Goal: Task Accomplishment & Management: Complete application form

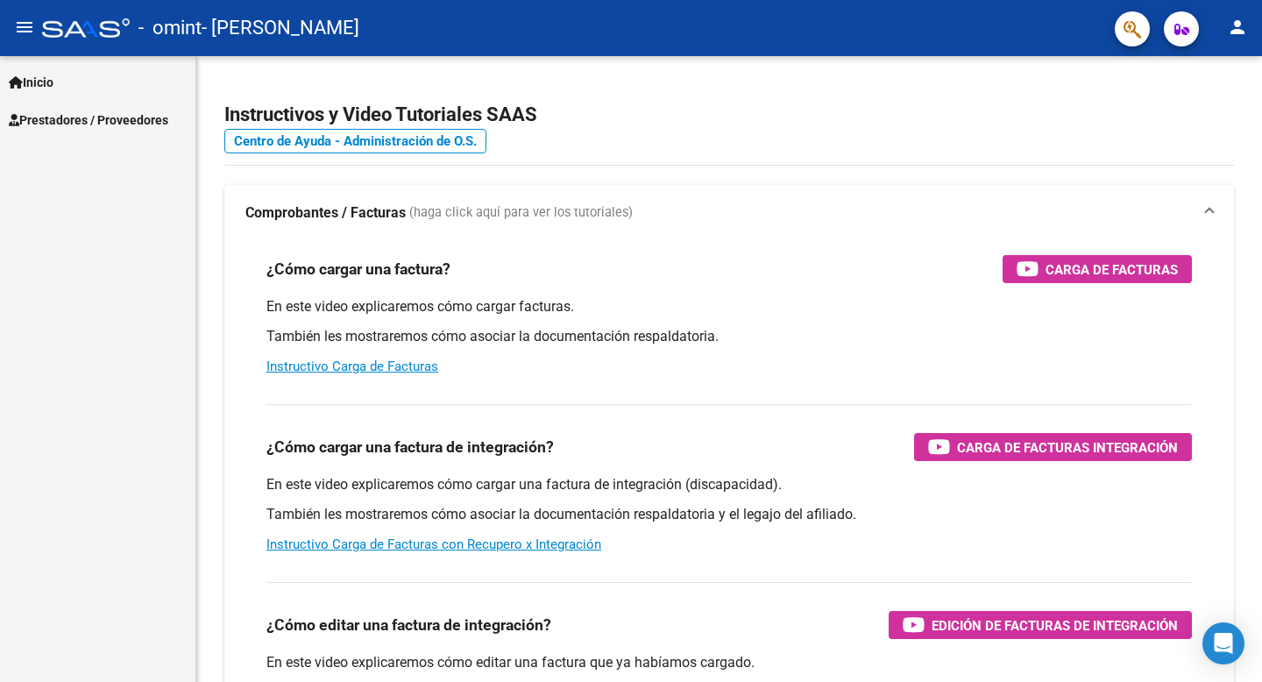
click at [86, 114] on span "Prestadores / Proveedores" at bounding box center [88, 119] width 159 height 19
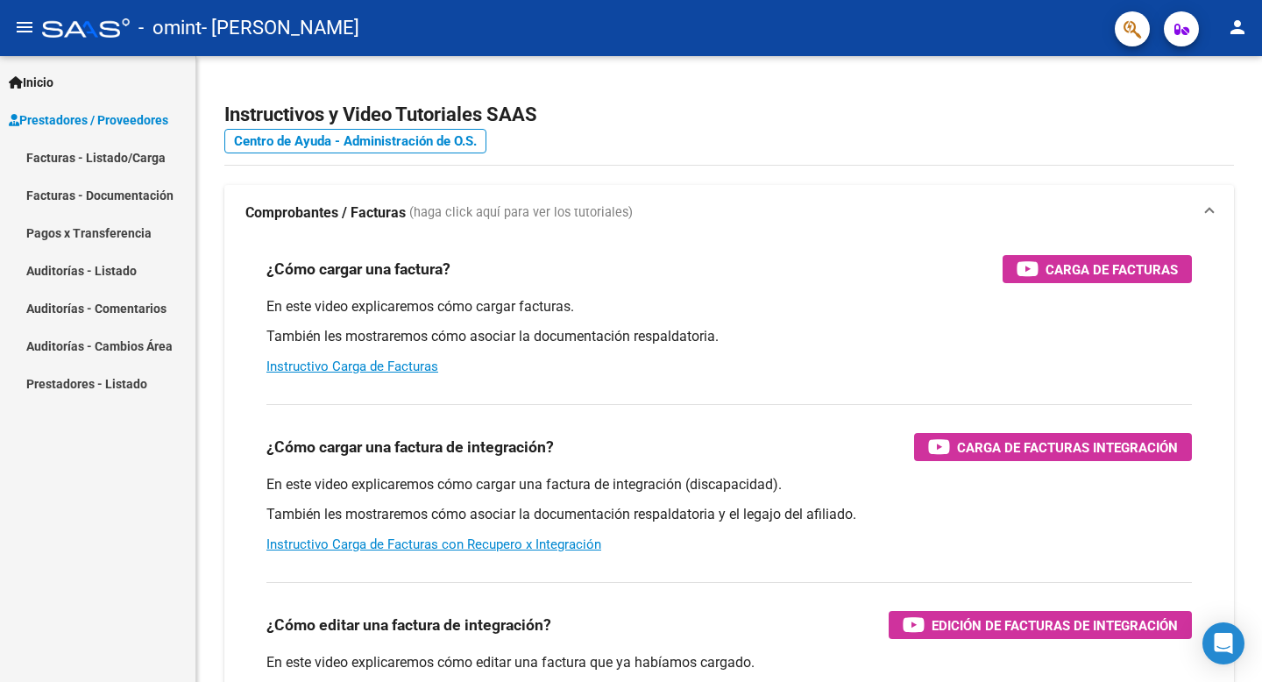
click at [76, 161] on link "Facturas - Listado/Carga" at bounding box center [97, 157] width 195 height 38
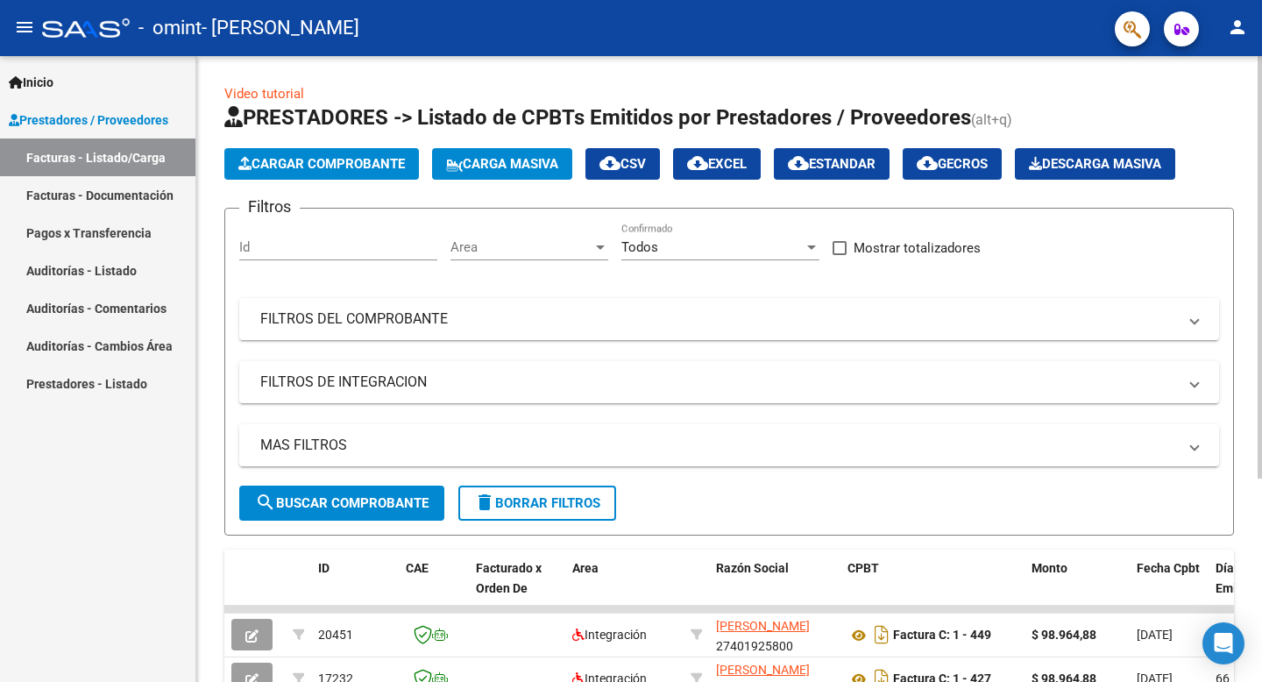
click at [350, 160] on span "Cargar Comprobante" at bounding box center [321, 164] width 166 height 16
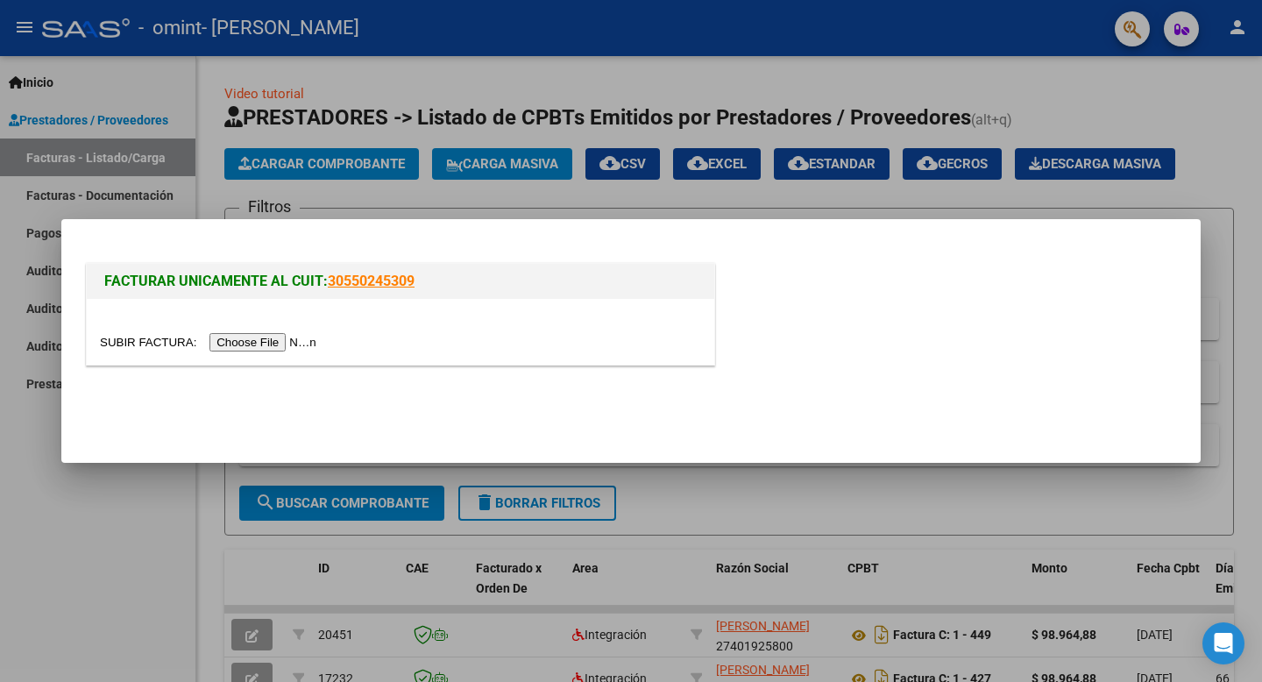
click at [285, 341] on input "file" at bounding box center [211, 342] width 222 height 18
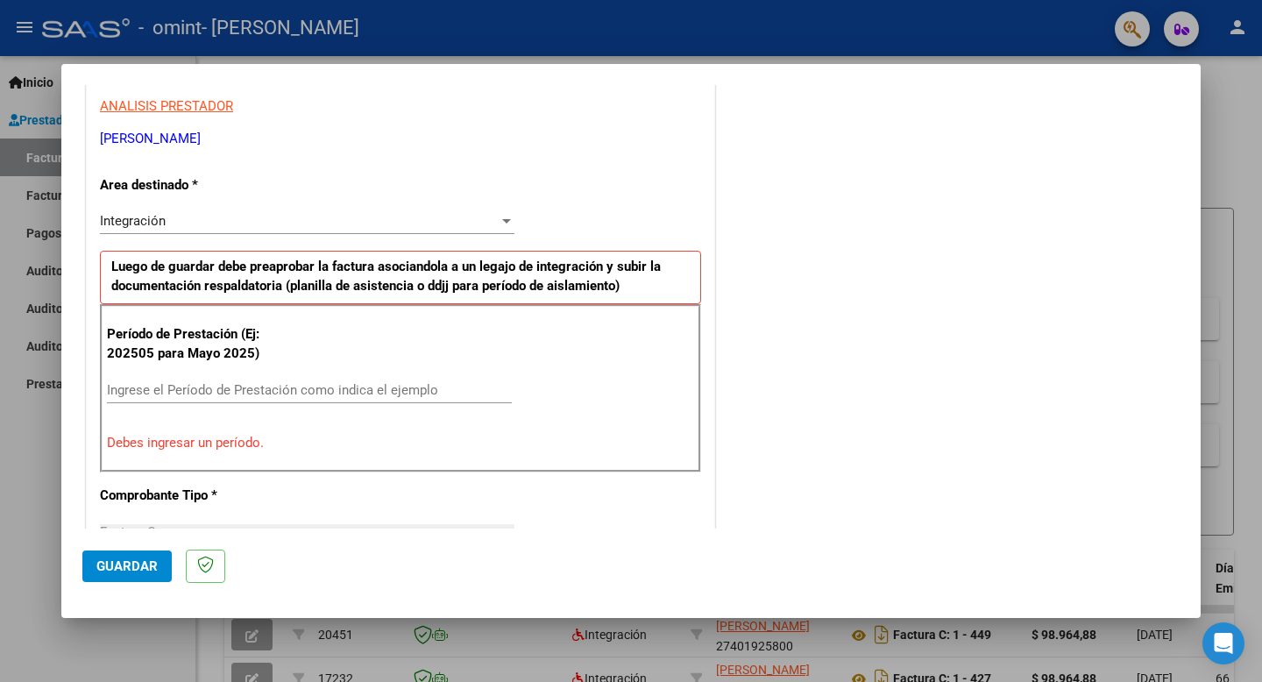
scroll to position [319, 0]
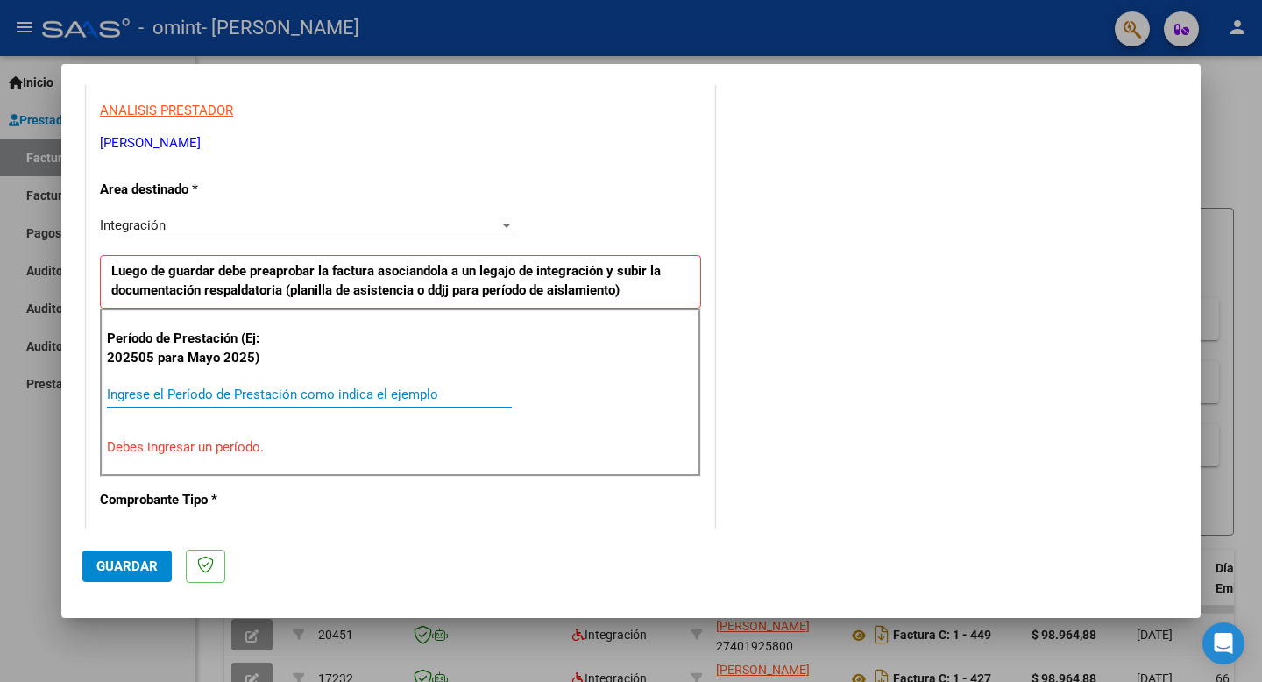
click at [295, 390] on input "Ingrese el Período de Prestación como indica el ejemplo" at bounding box center [309, 394] width 405 height 16
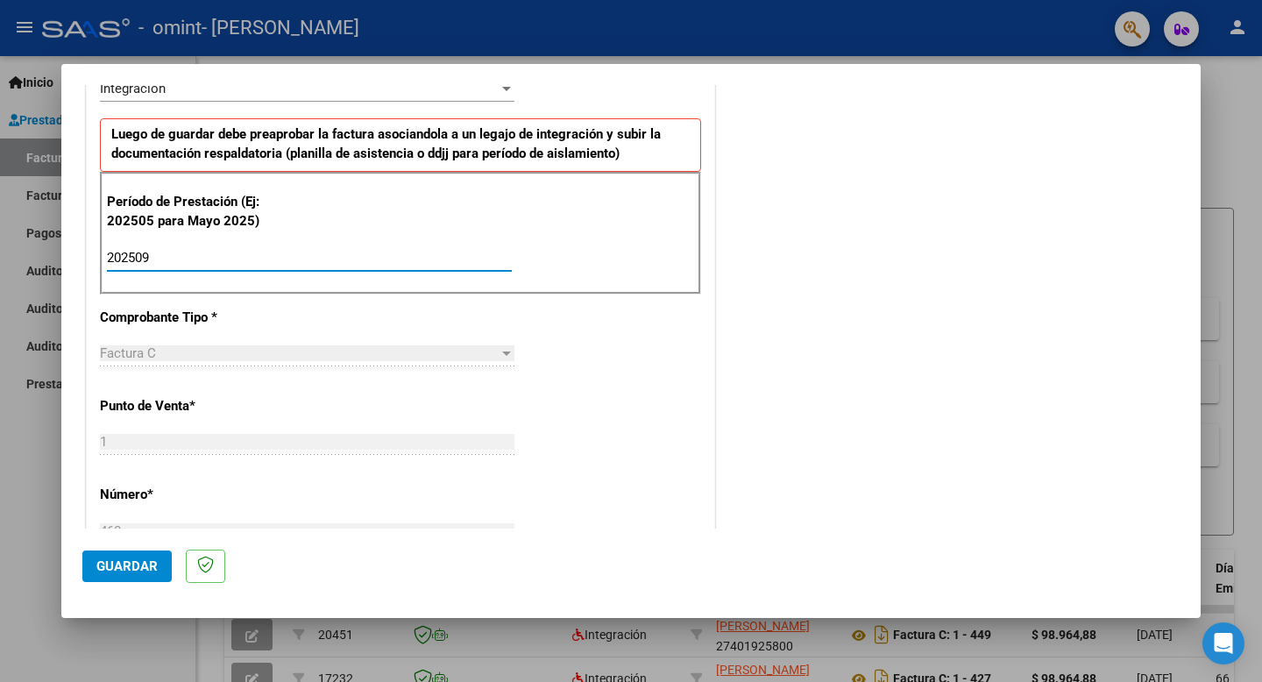
type input "202509"
click at [260, 372] on div "Factura C Seleccionar Tipo" at bounding box center [307, 361] width 414 height 43
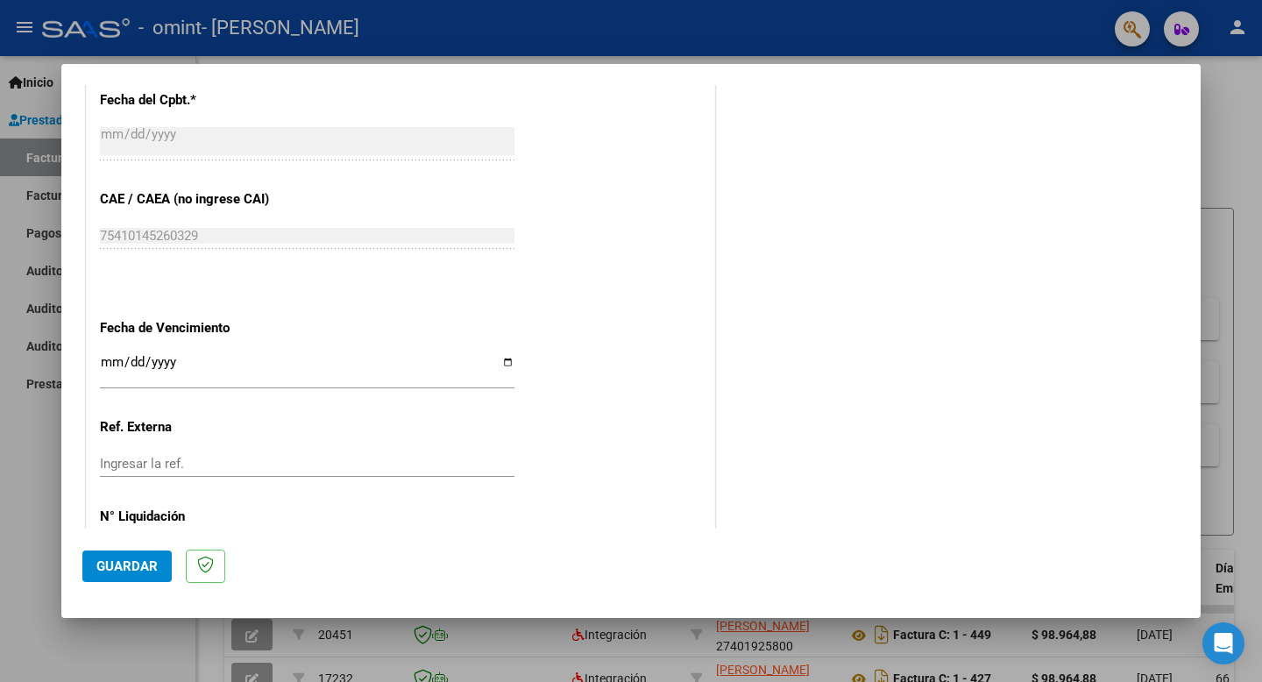
scroll to position [1084, 0]
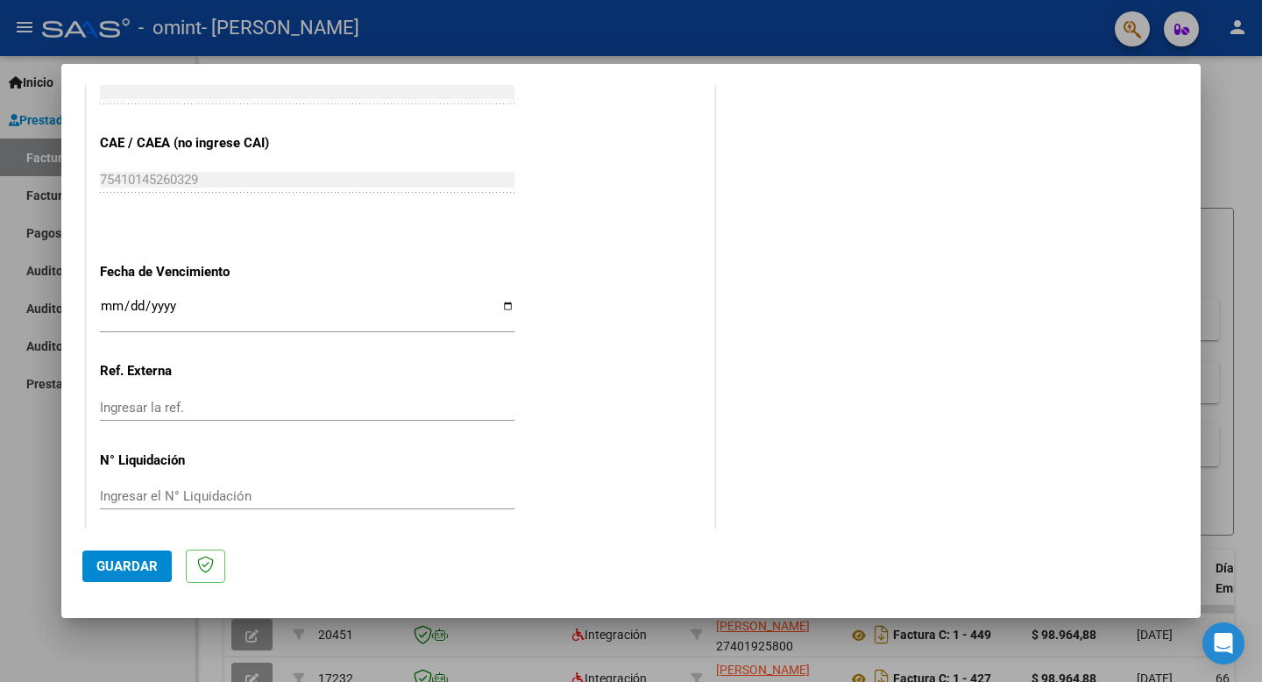
click at [504, 302] on input "Ingresar la fecha" at bounding box center [307, 313] width 414 height 28
type input "[DATE]"
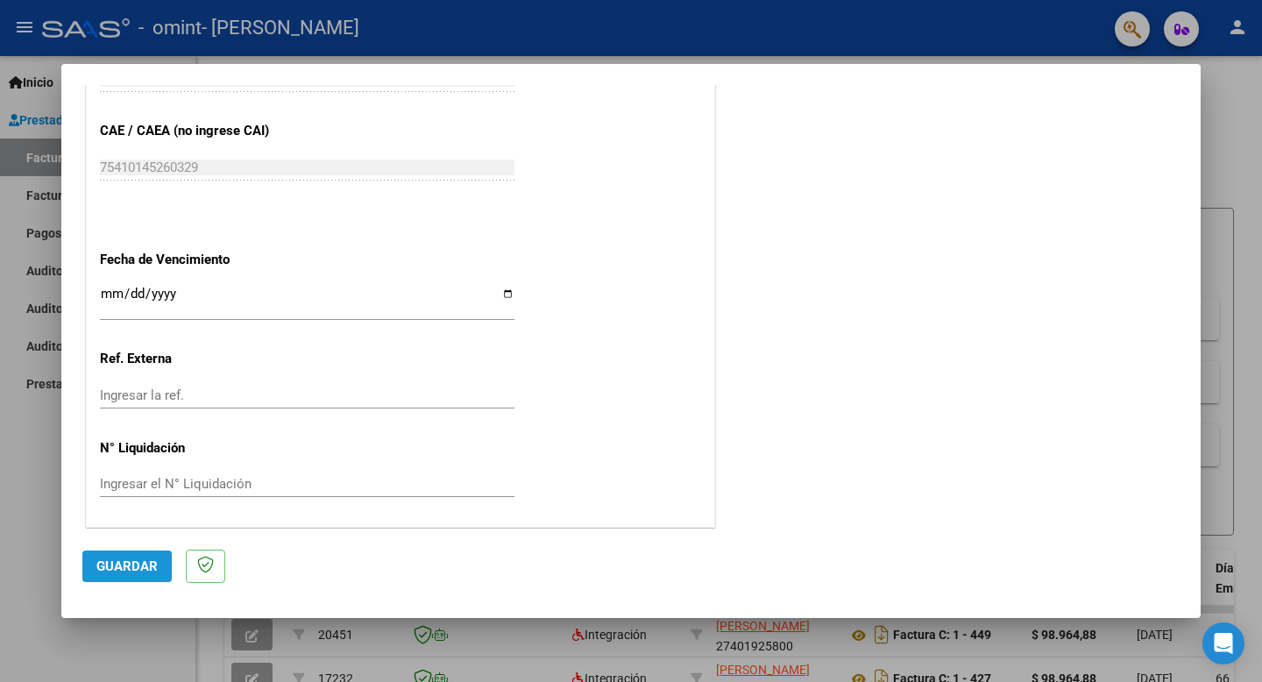
click at [131, 580] on button "Guardar" at bounding box center [126, 566] width 89 height 32
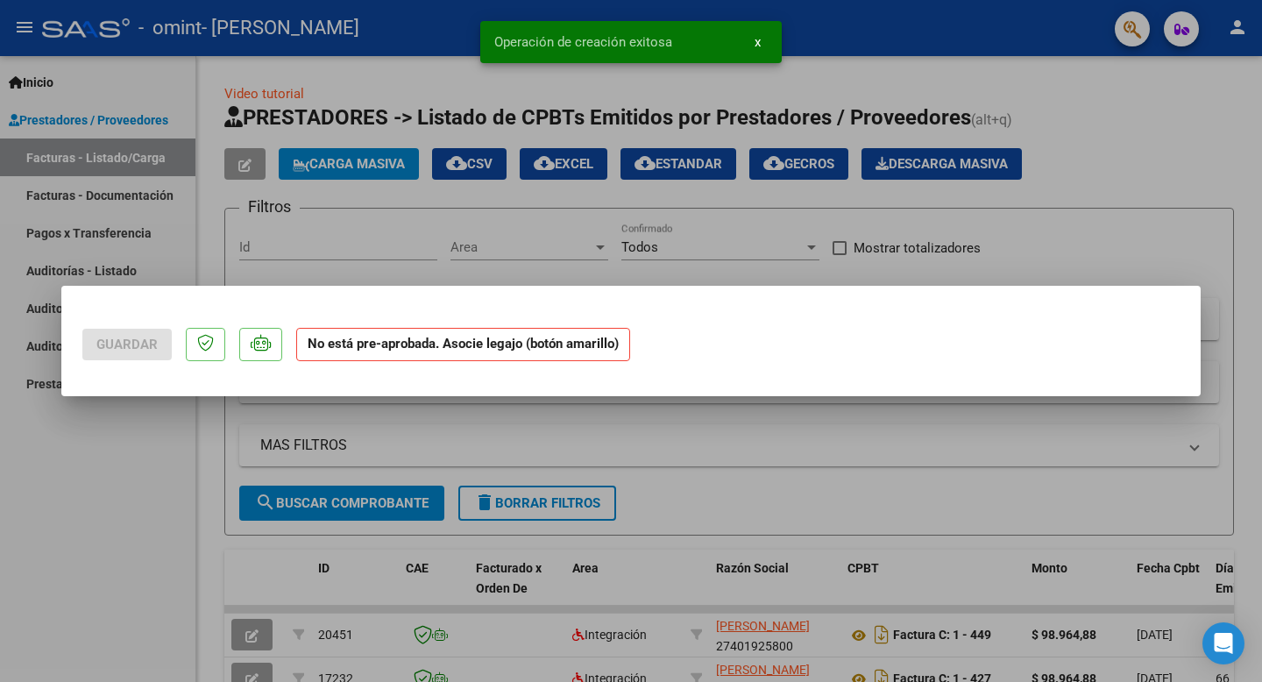
scroll to position [0, 0]
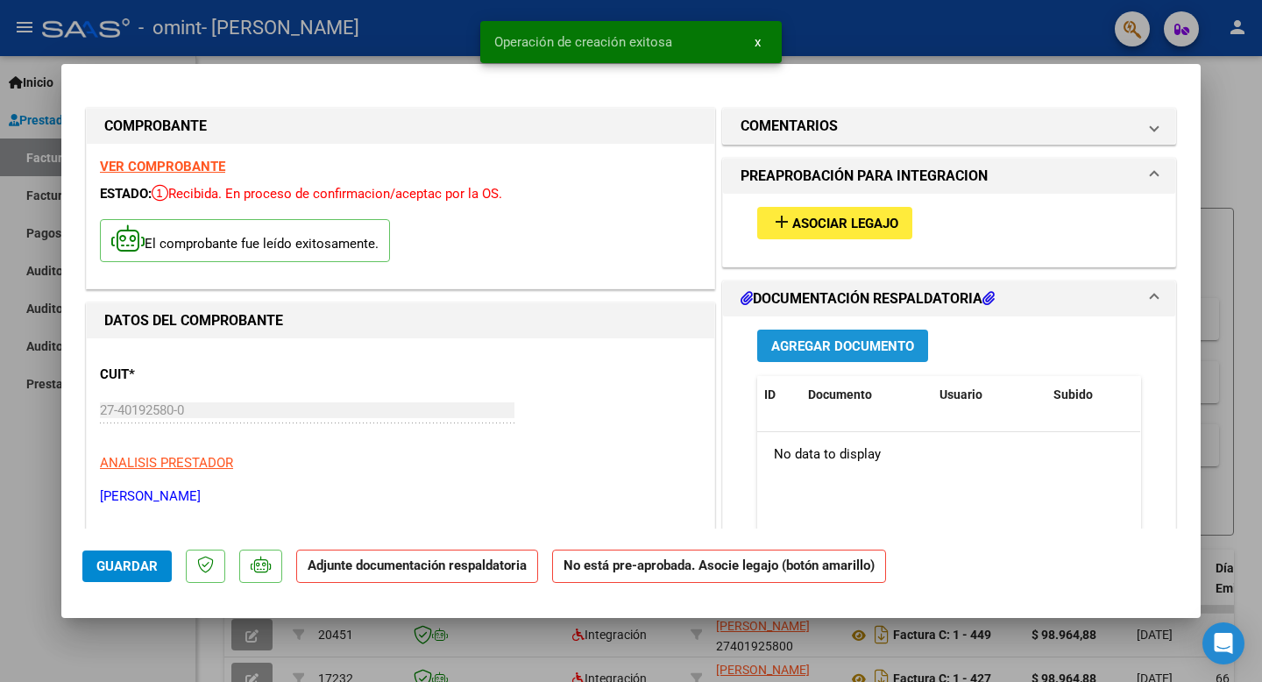
click at [845, 342] on span "Agregar Documento" at bounding box center [842, 346] width 143 height 16
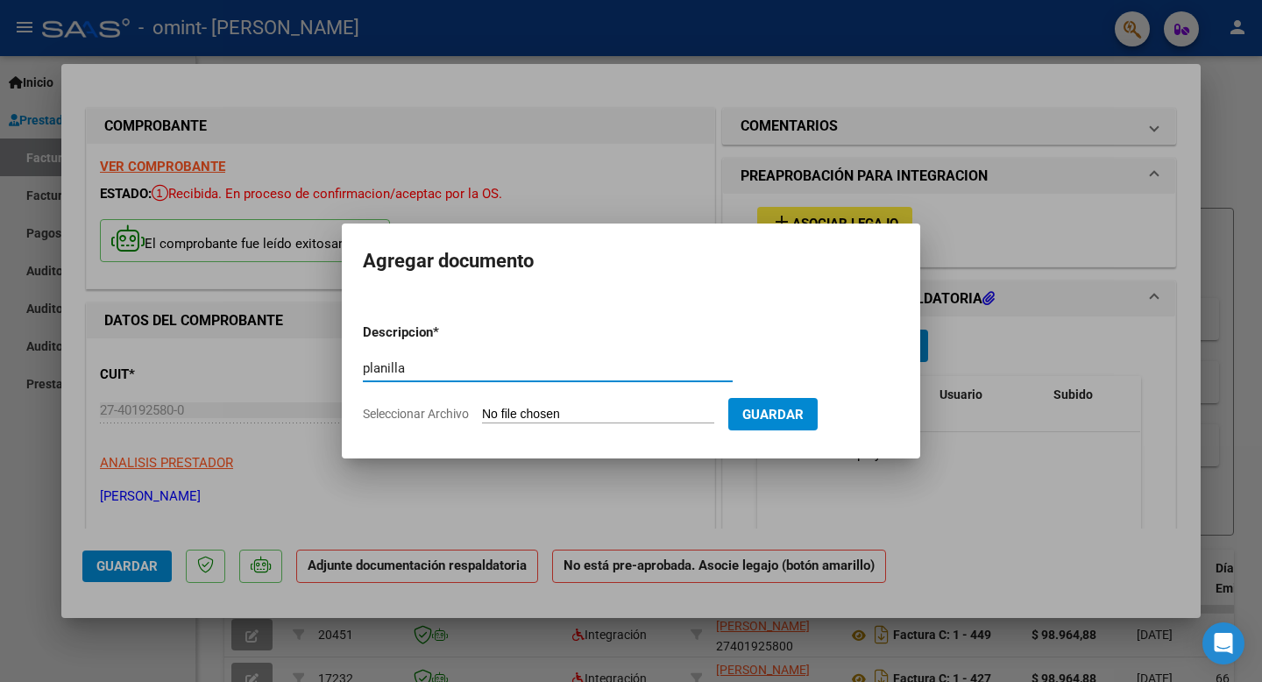
type input "planilla"
click at [653, 414] on input "Seleccionar Archivo" at bounding box center [598, 415] width 232 height 17
type input "C:\fakepath\Planilla sept rufi.pdf"
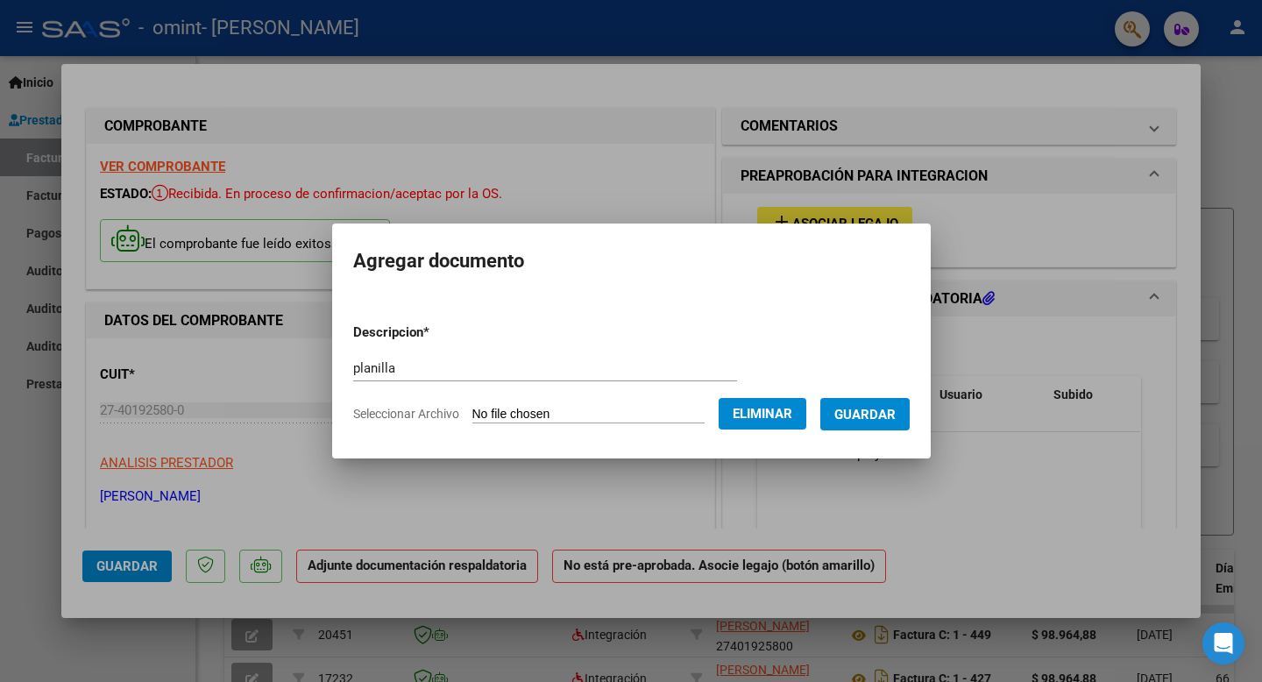
click at [862, 423] on button "Guardar" at bounding box center [864, 414] width 89 height 32
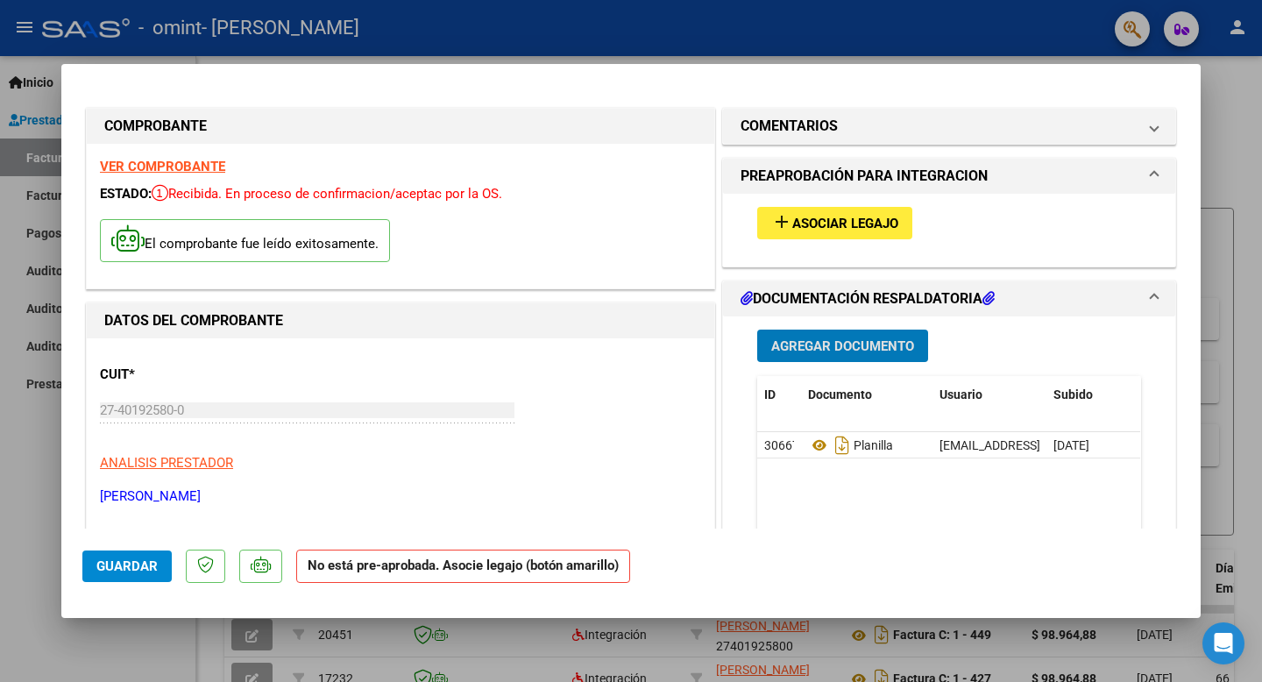
click at [799, 223] on span "Asociar Legajo" at bounding box center [845, 224] width 106 height 16
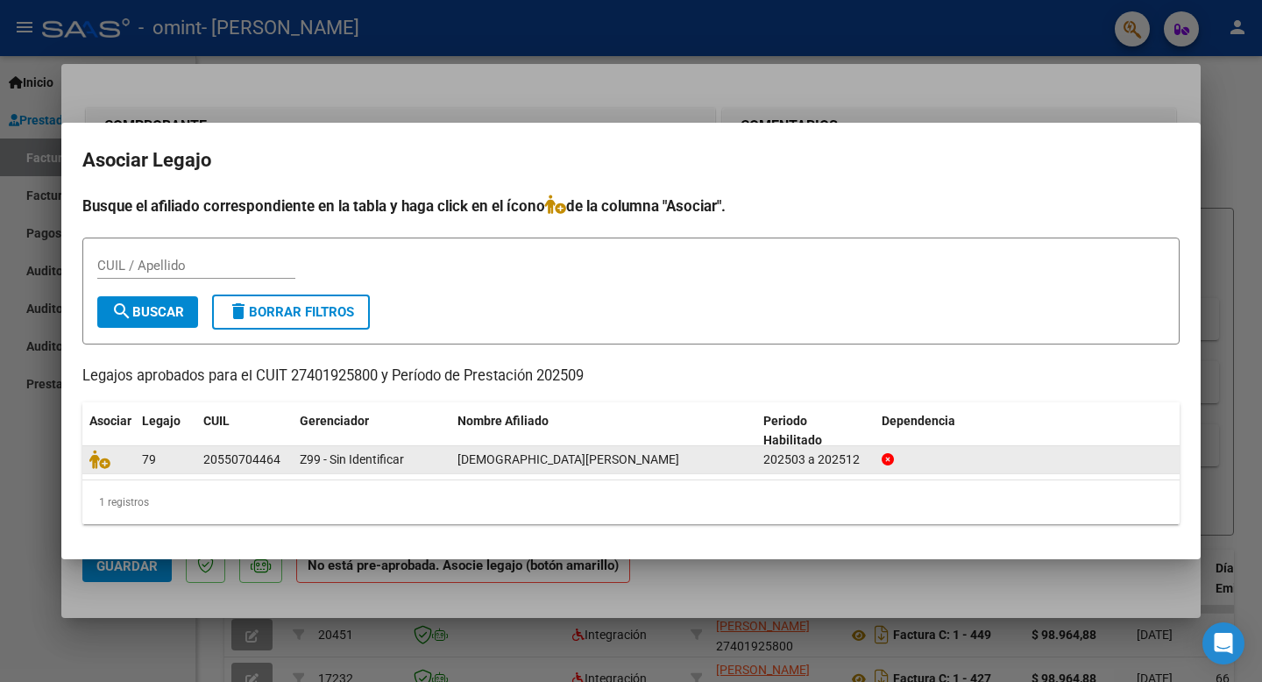
click at [540, 461] on span "[DEMOGRAPHIC_DATA][PERSON_NAME]" at bounding box center [568, 459] width 222 height 14
click at [220, 464] on div "20550704464" at bounding box center [241, 459] width 77 height 20
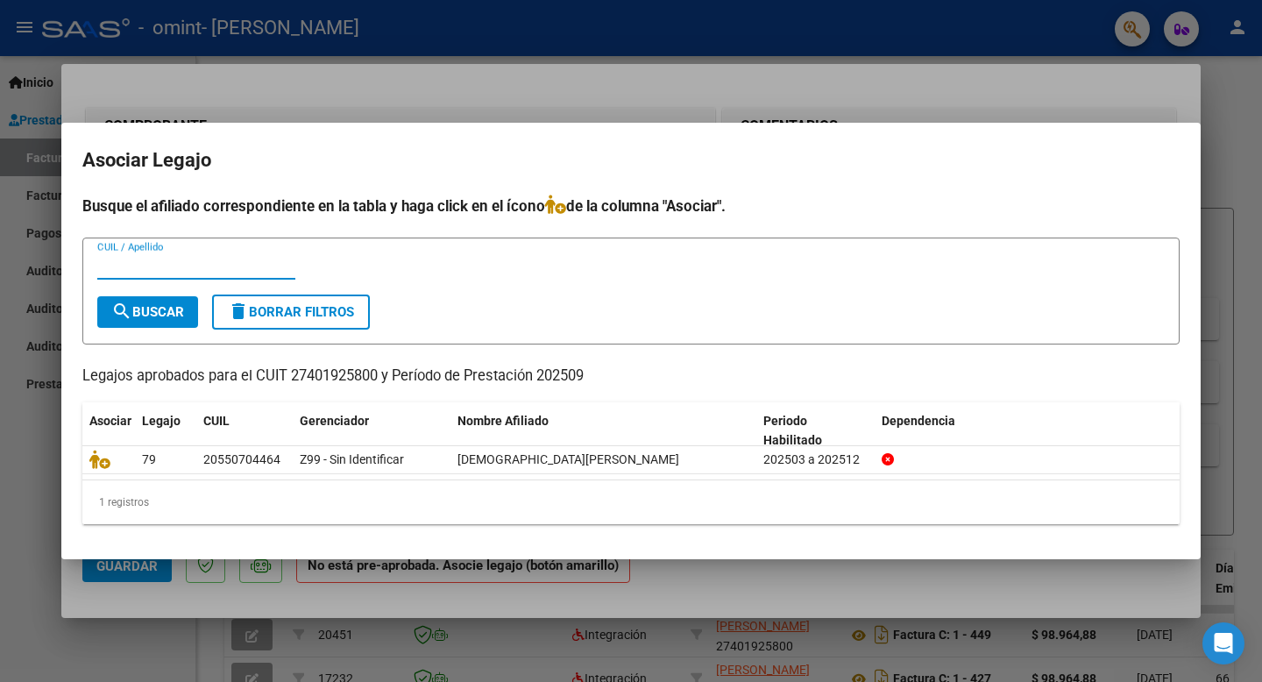
click at [255, 258] on input "CUIL / Apellido" at bounding box center [196, 266] width 198 height 16
type input "[PERSON_NAME]"
click at [167, 327] on button "search Buscar" at bounding box center [147, 312] width 101 height 32
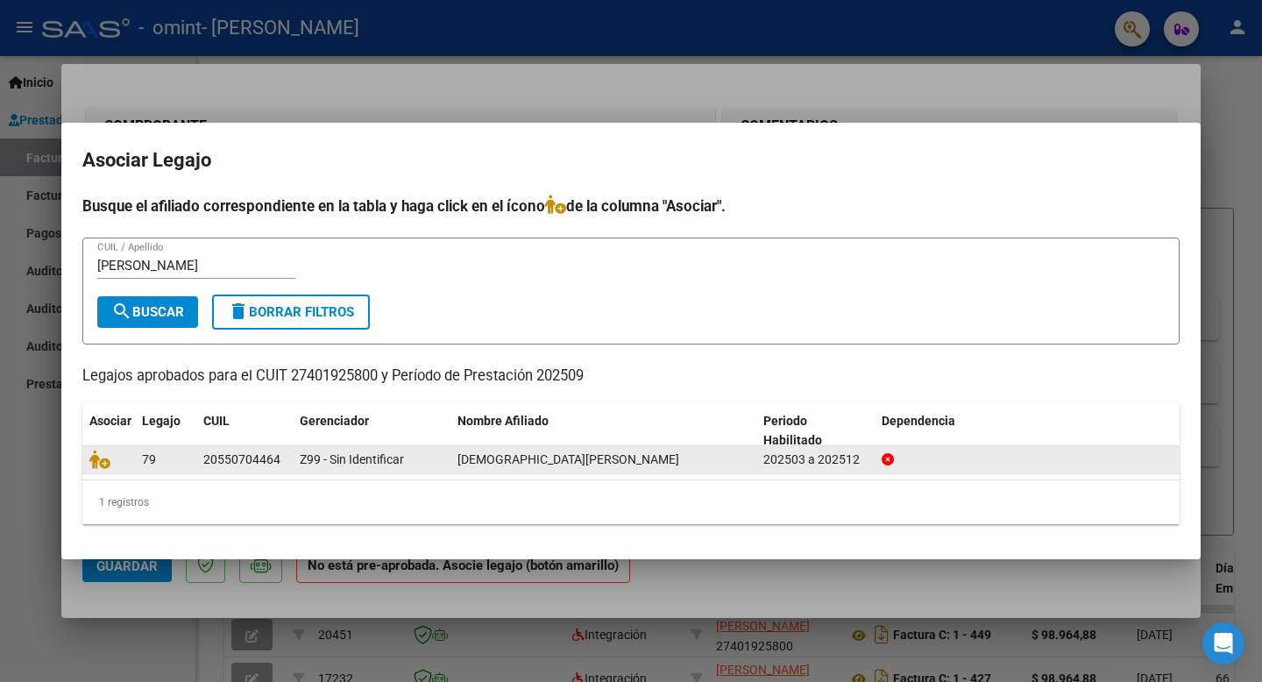
click at [845, 463] on div "202503 a 202512" at bounding box center [815, 459] width 104 height 20
click at [335, 457] on span "Z99 - Sin Identificar" at bounding box center [352, 459] width 104 height 14
click at [131, 463] on datatable-body-cell at bounding box center [108, 459] width 53 height 27
click at [94, 461] on icon at bounding box center [99, 458] width 21 height 19
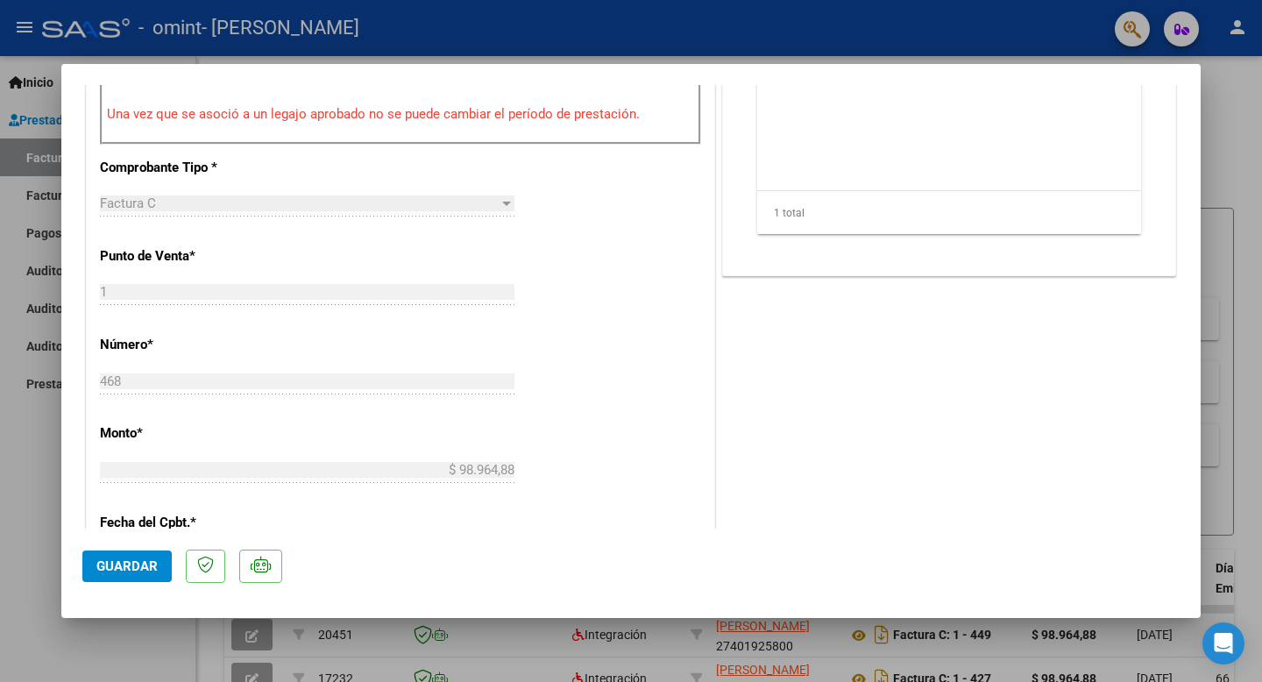
scroll to position [694, 0]
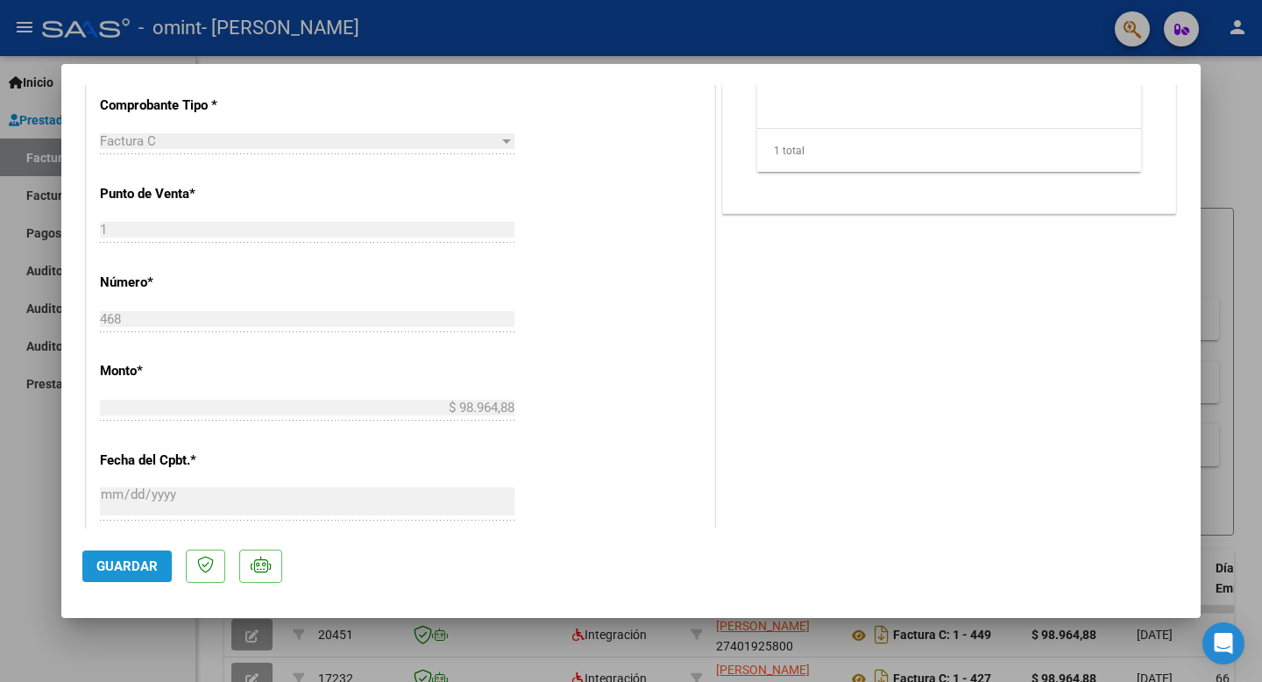
click at [132, 575] on button "Guardar" at bounding box center [126, 566] width 89 height 32
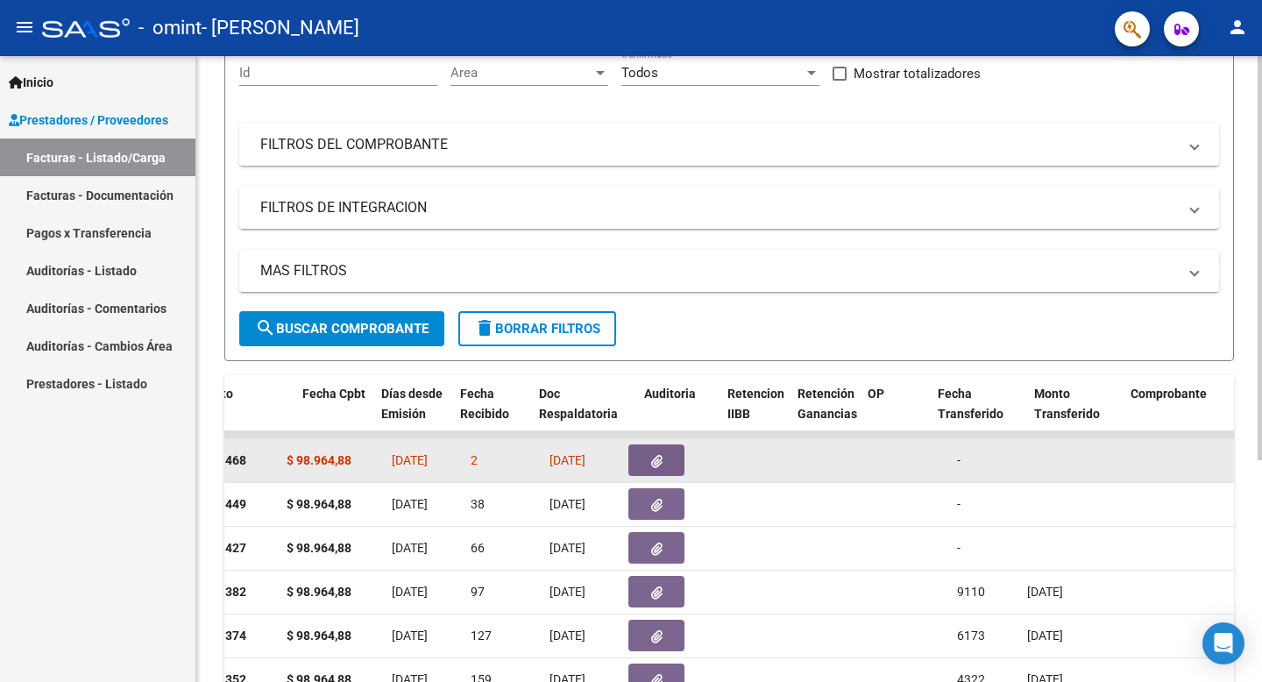
scroll to position [0, 605]
